Goal: Navigation & Orientation: Find specific page/section

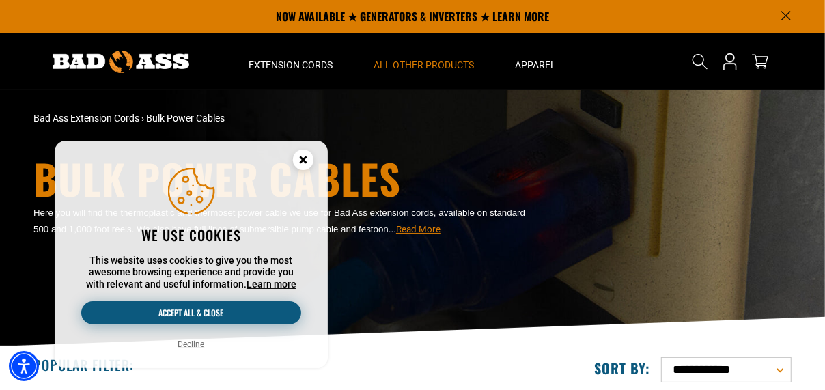
click at [229, 309] on button "Accept all & close" at bounding box center [191, 312] width 220 height 23
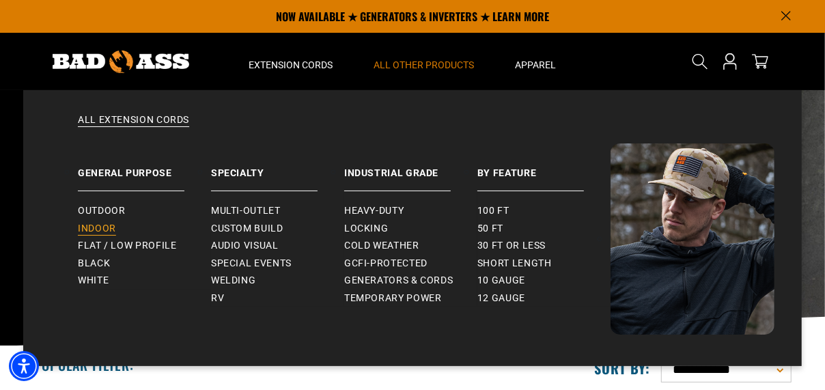
click at [104, 225] on span "Indoor" at bounding box center [97, 229] width 38 height 12
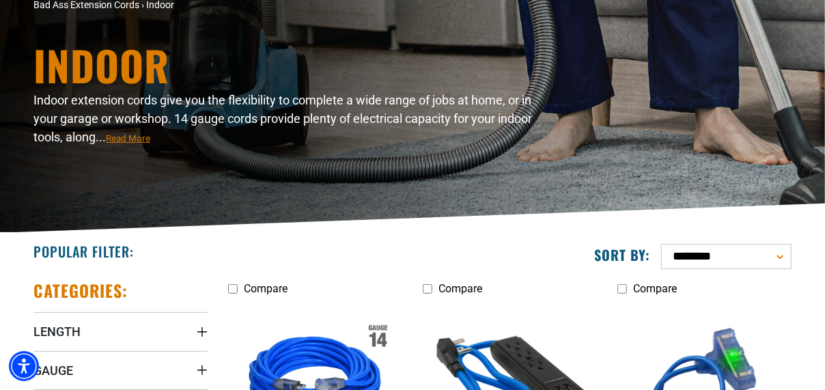
scroll to position [273, 0]
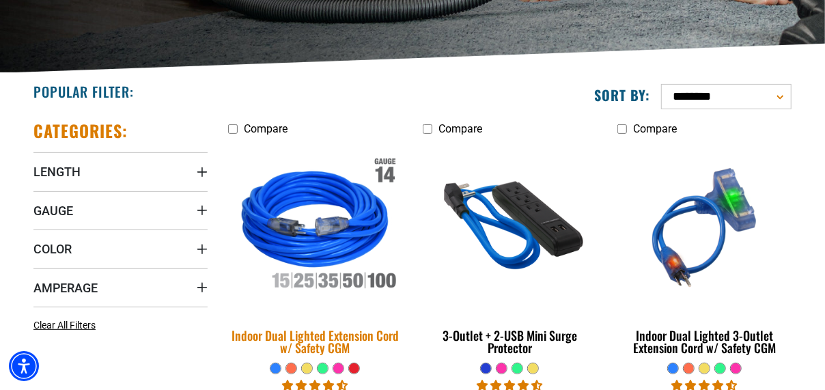
click at [350, 279] on img at bounding box center [315, 227] width 191 height 175
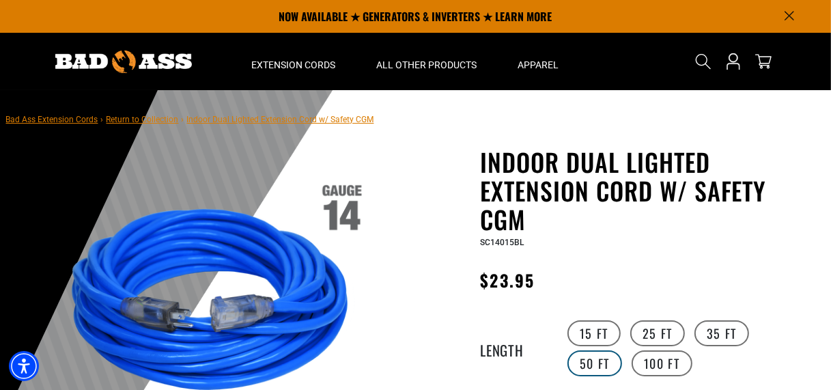
click at [622, 350] on label "50 FT" at bounding box center [594, 363] width 55 height 26
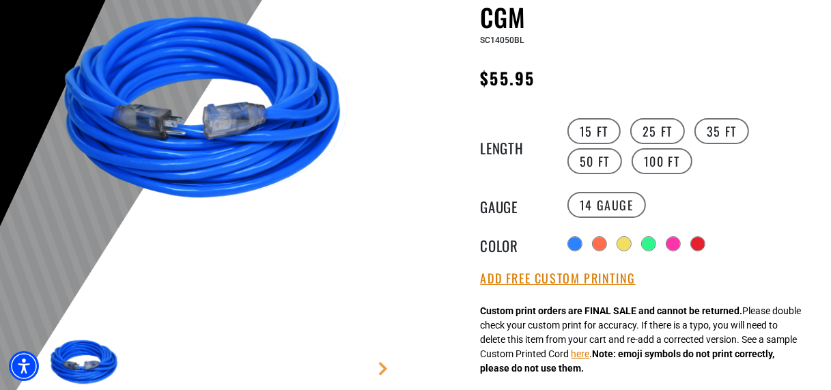
scroll to position [205, 0]
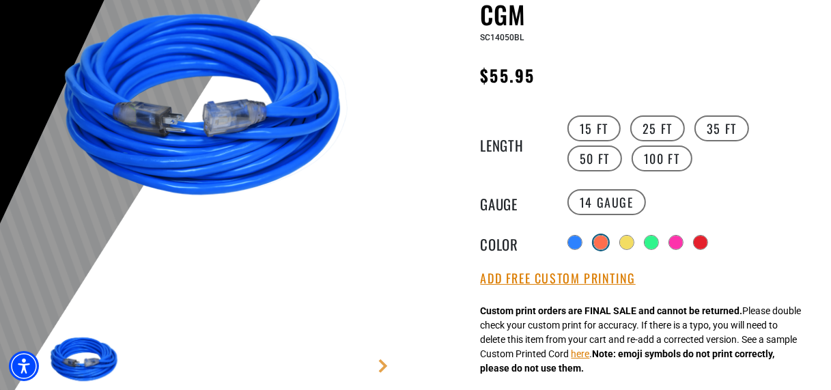
click at [607, 238] on div at bounding box center [601, 243] width 14 height 14
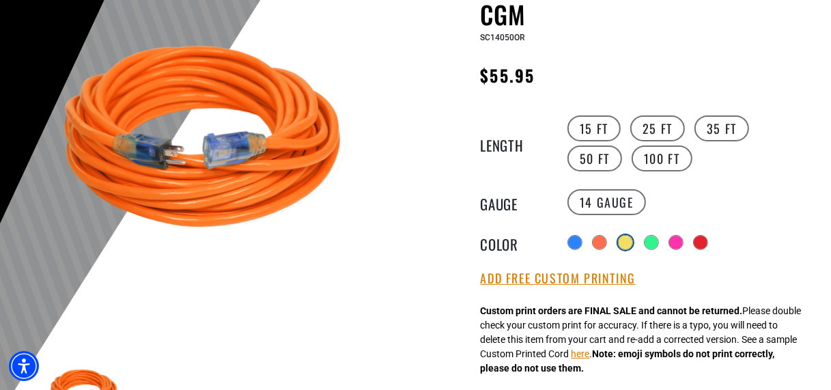
click at [632, 239] on div at bounding box center [626, 243] width 14 height 14
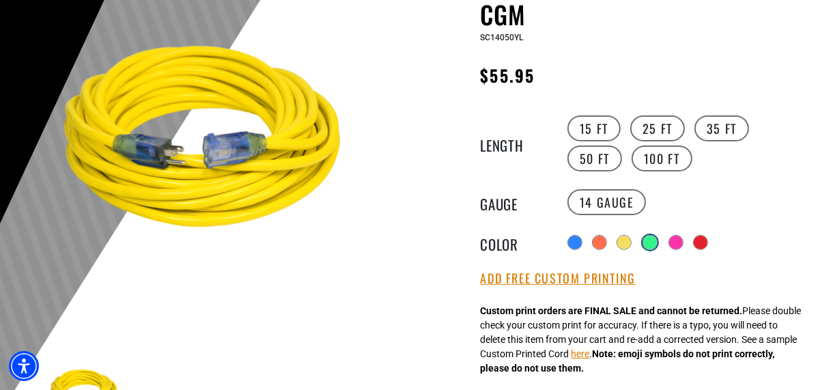
click at [655, 236] on div at bounding box center [650, 243] width 14 height 14
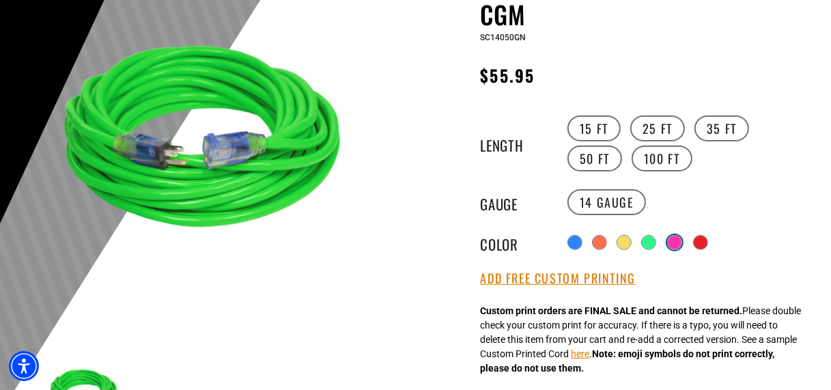
click at [682, 244] on div at bounding box center [674, 242] width 15 height 15
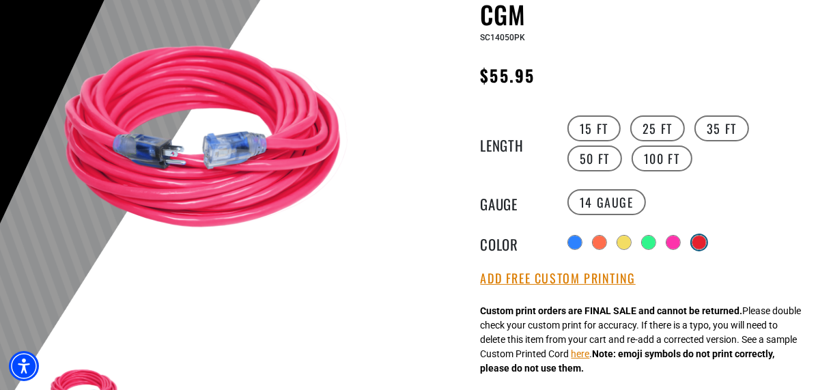
click at [702, 237] on div at bounding box center [699, 243] width 14 height 14
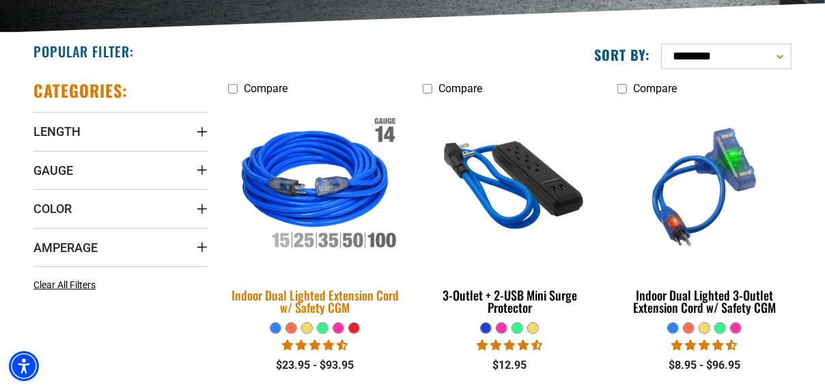
scroll to position [410, 0]
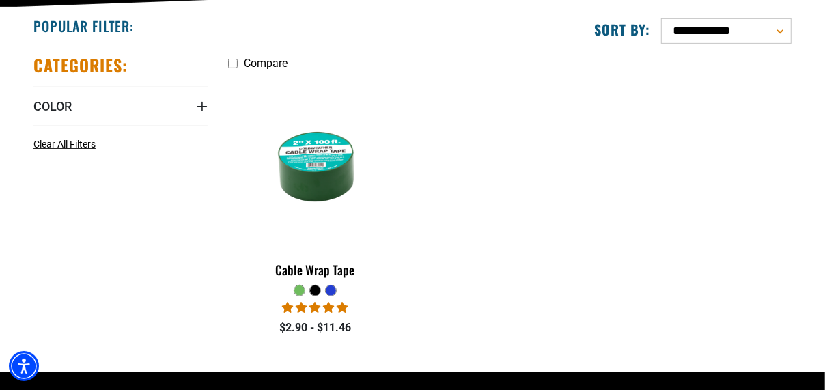
scroll to position [341, 0]
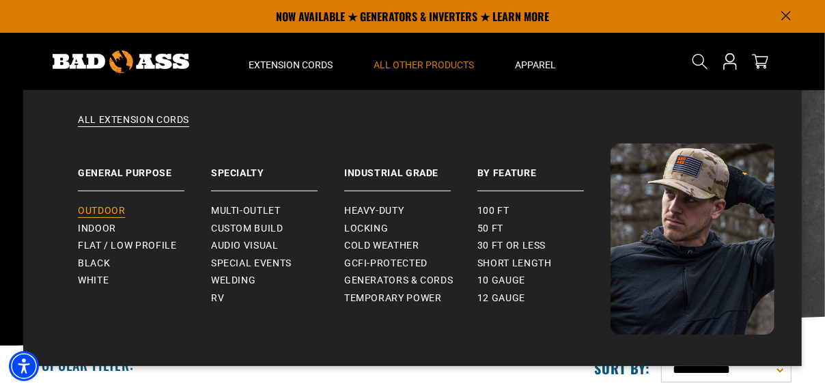
click at [123, 209] on span "Outdoor" at bounding box center [101, 211] width 47 height 12
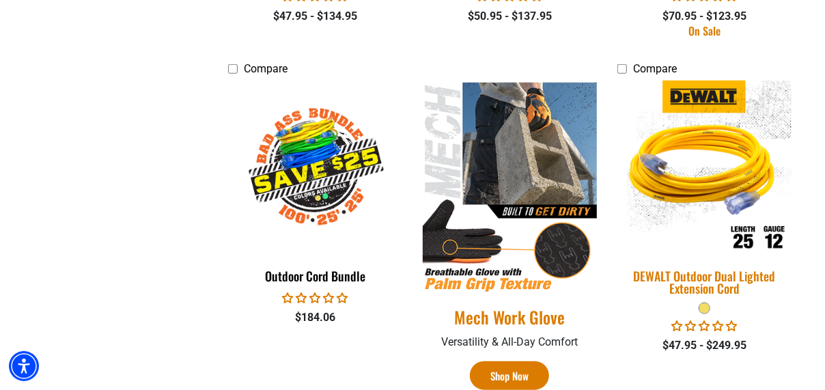
scroll to position [682, 0]
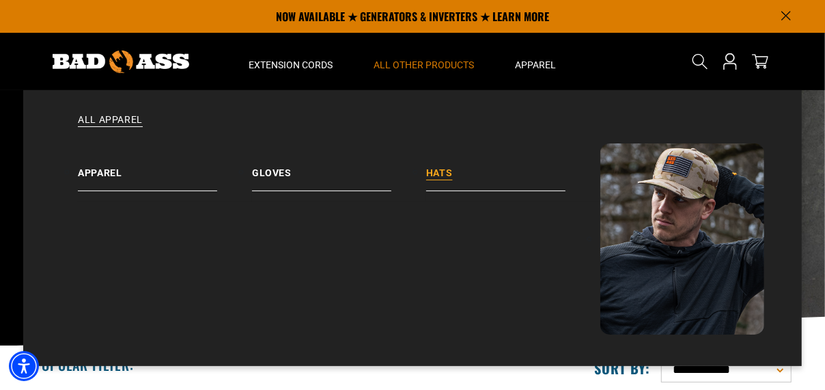
click at [441, 173] on link "Hats" at bounding box center [513, 167] width 174 height 48
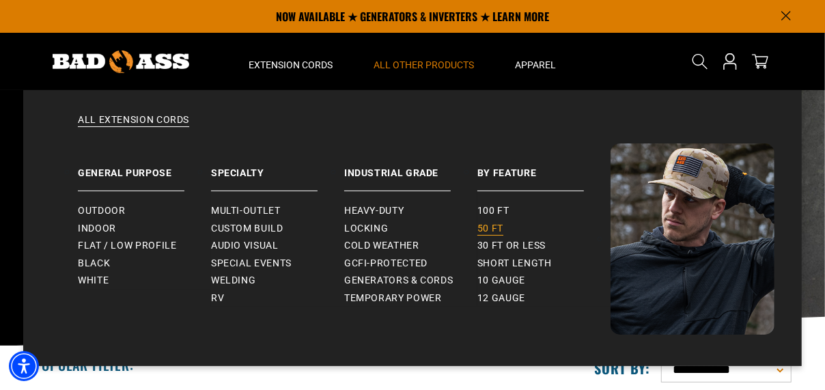
click at [500, 230] on span "50 ft" at bounding box center [490, 229] width 26 height 12
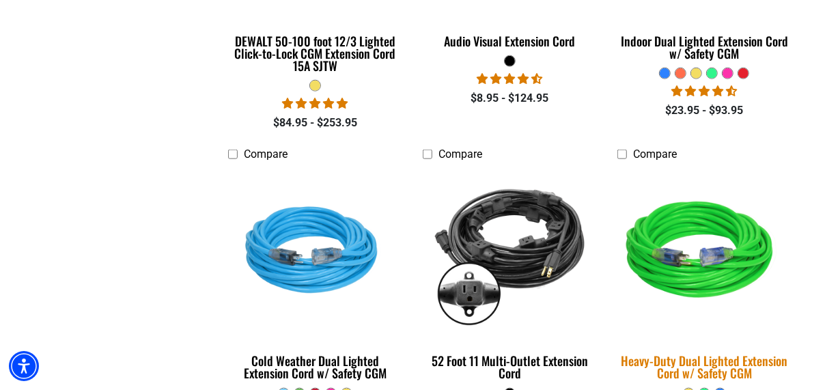
scroll to position [956, 0]
